Goal: Find specific page/section: Find specific page/section

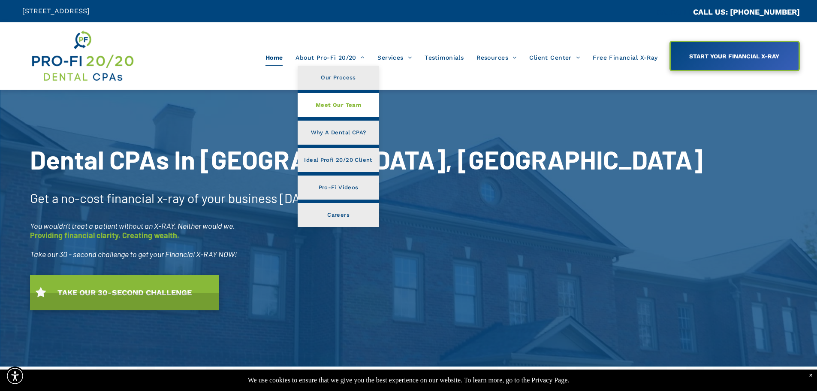
click at [335, 106] on span "Meet Our Team" at bounding box center [338, 105] width 45 height 11
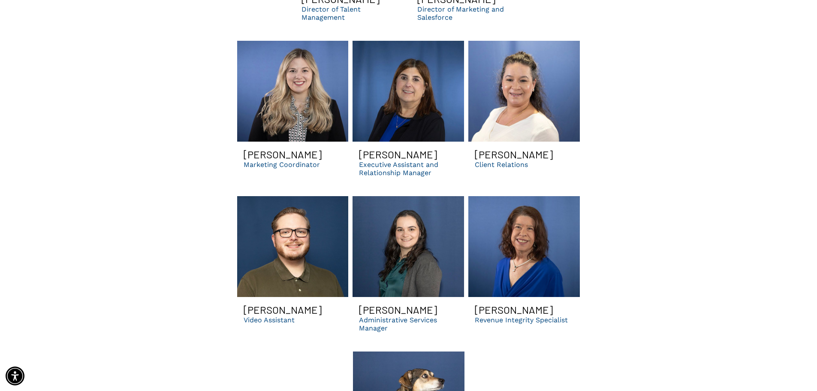
scroll to position [2446, 0]
